Goal: Check status

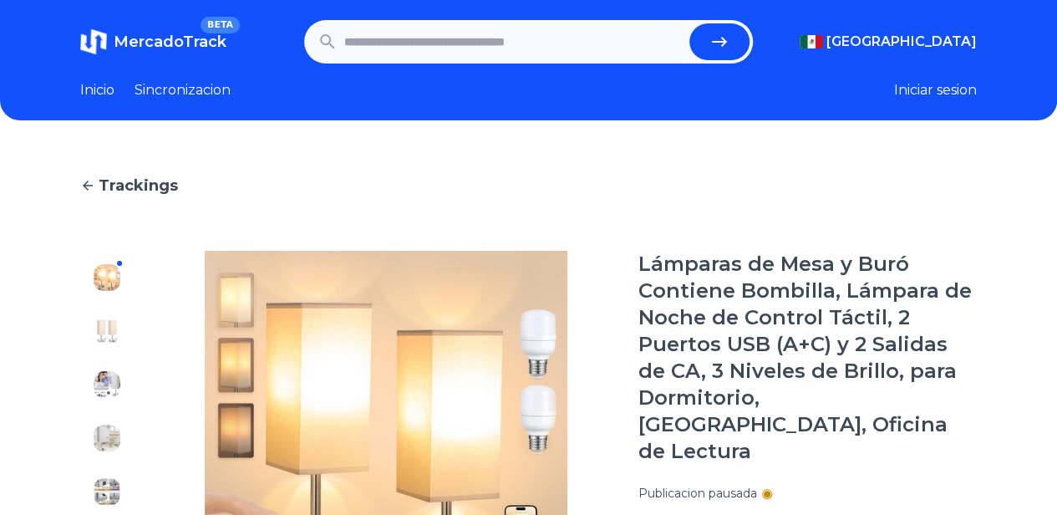
click at [523, 51] on input "text" at bounding box center [513, 41] width 338 height 37
paste input "**********"
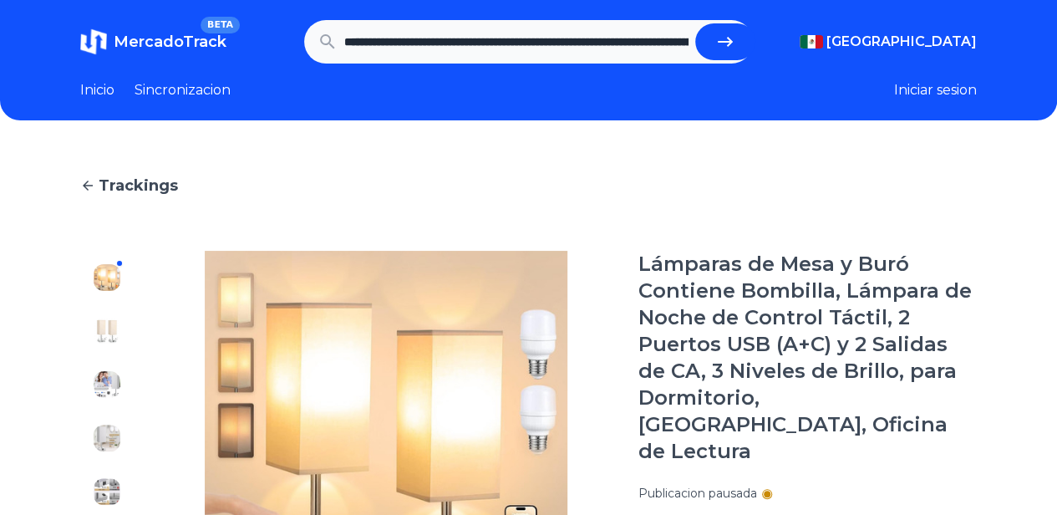
click at [720, 43] on icon "submit" at bounding box center [725, 42] width 20 height 20
type input "**********"
